Goal: Navigation & Orientation: Find specific page/section

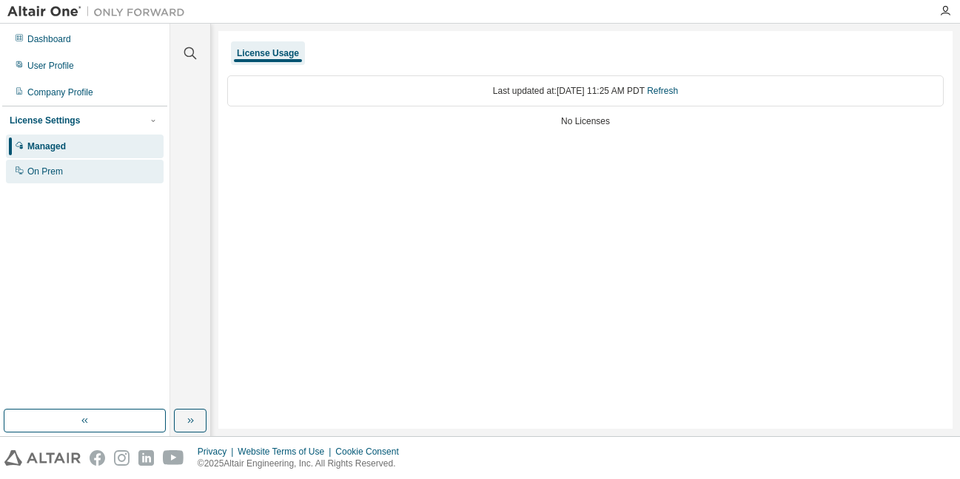
click at [50, 172] on div "On Prem" at bounding box center [45, 172] width 36 height 12
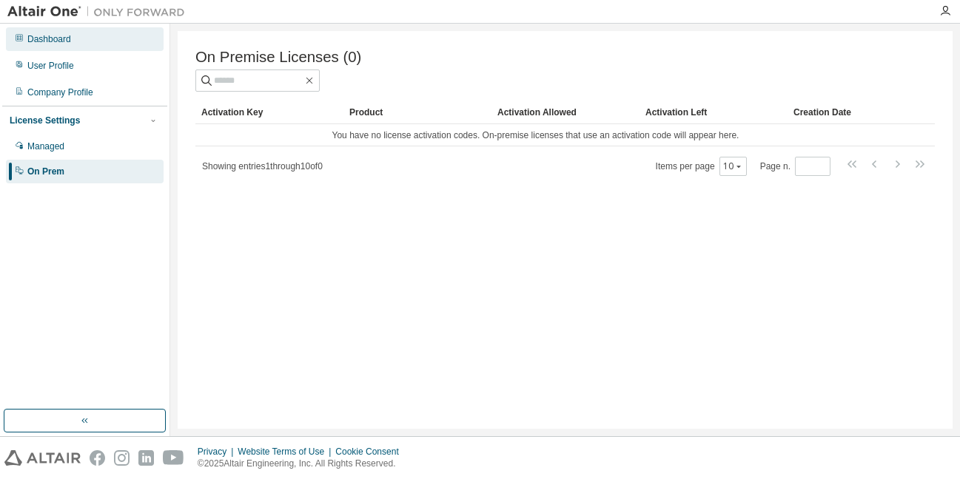
click at [58, 47] on div "Dashboard" at bounding box center [85, 39] width 158 height 24
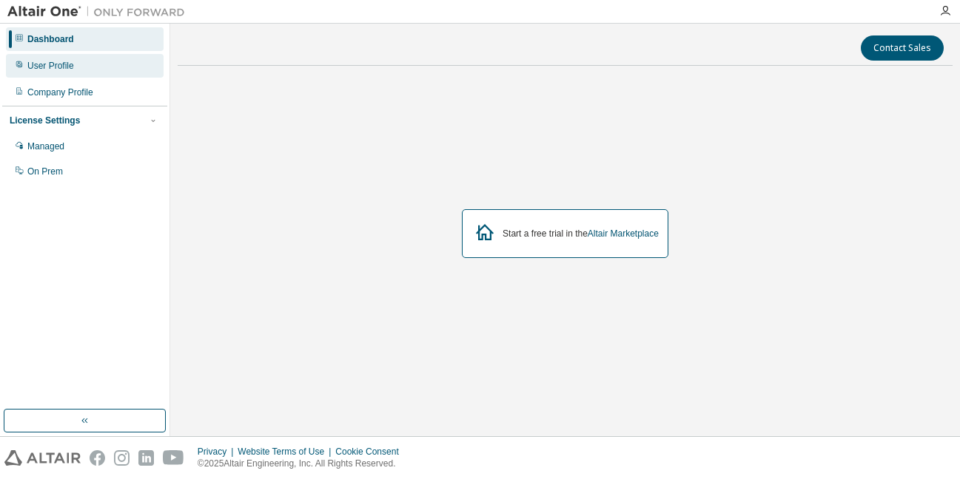
click at [78, 68] on div "User Profile" at bounding box center [85, 66] width 158 height 24
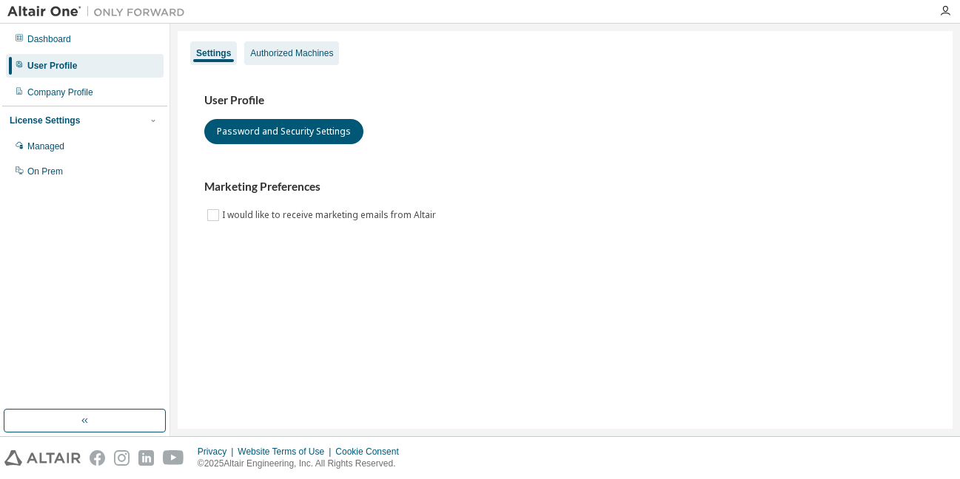
click at [289, 56] on div "Authorized Machines" at bounding box center [291, 53] width 83 height 12
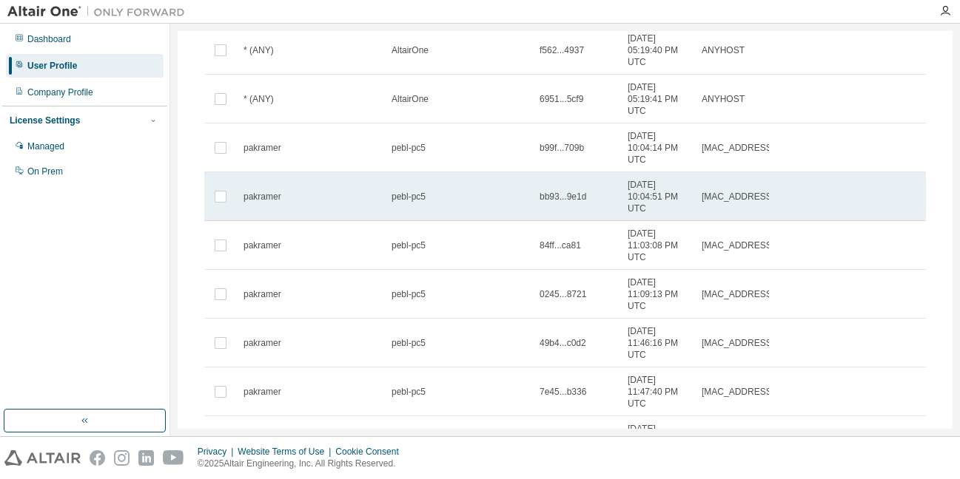
scroll to position [262, 0]
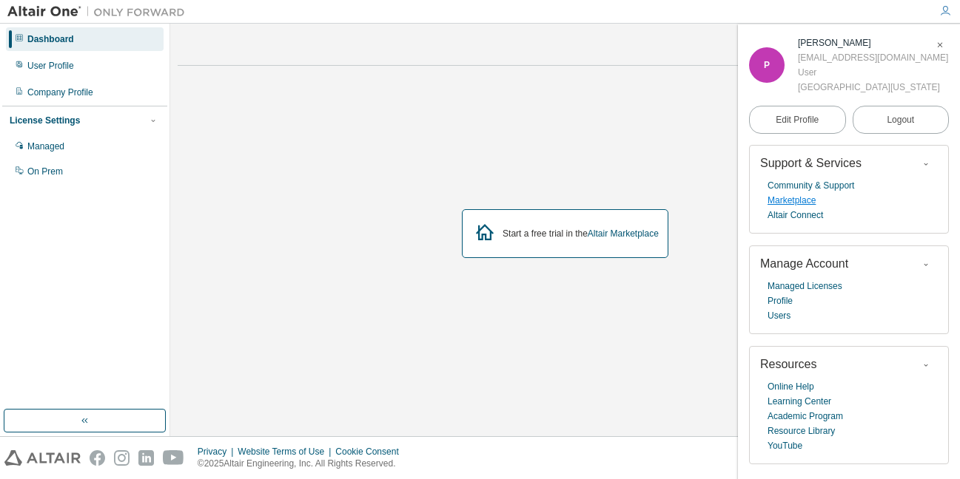
click at [796, 203] on link "Marketplace" at bounding box center [791, 200] width 48 height 15
